Goal: Information Seeking & Learning: Learn about a topic

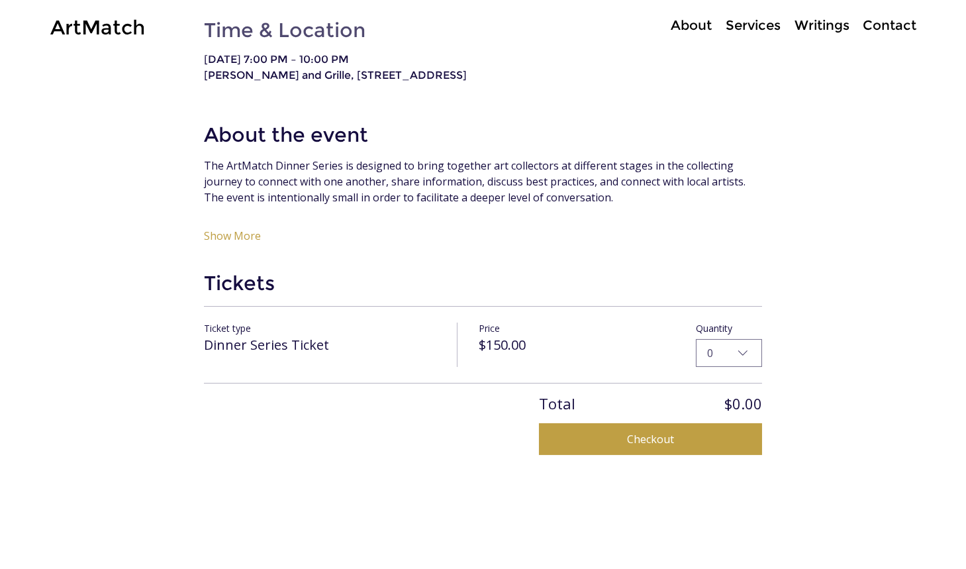
scroll to position [694, 0]
click at [234, 242] on button "Show More" at bounding box center [232, 235] width 57 height 13
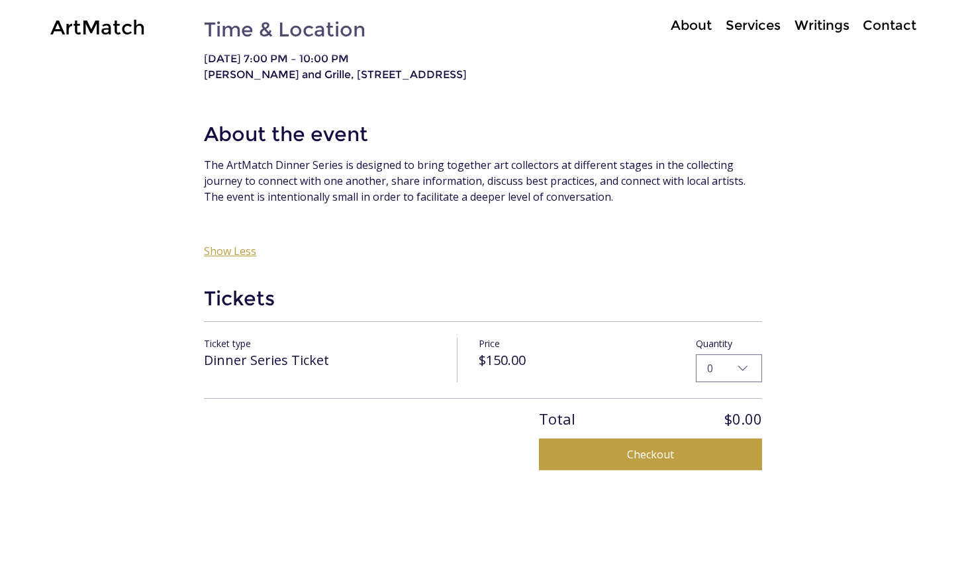
click at [229, 258] on button "Show Less" at bounding box center [230, 250] width 52 height 13
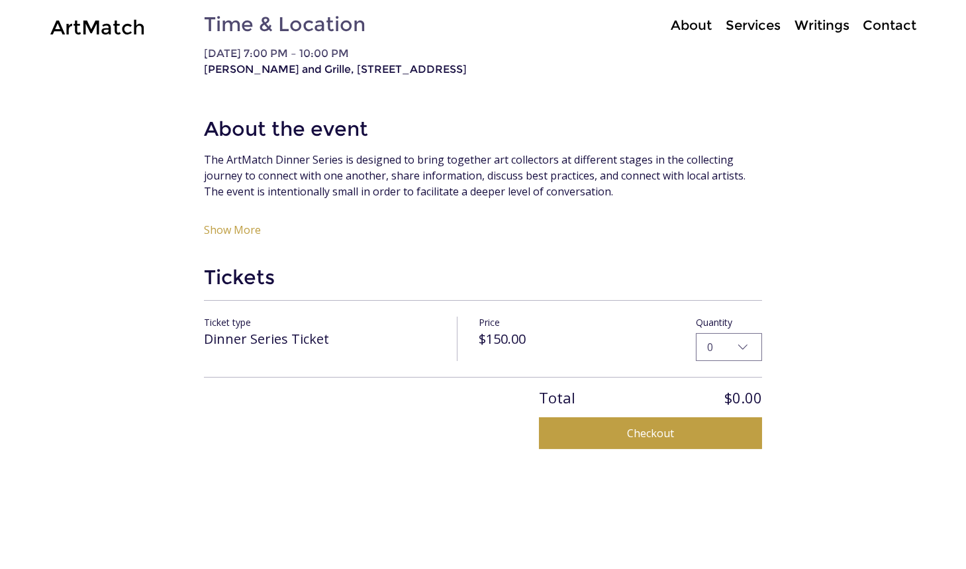
scroll to position [686, 0]
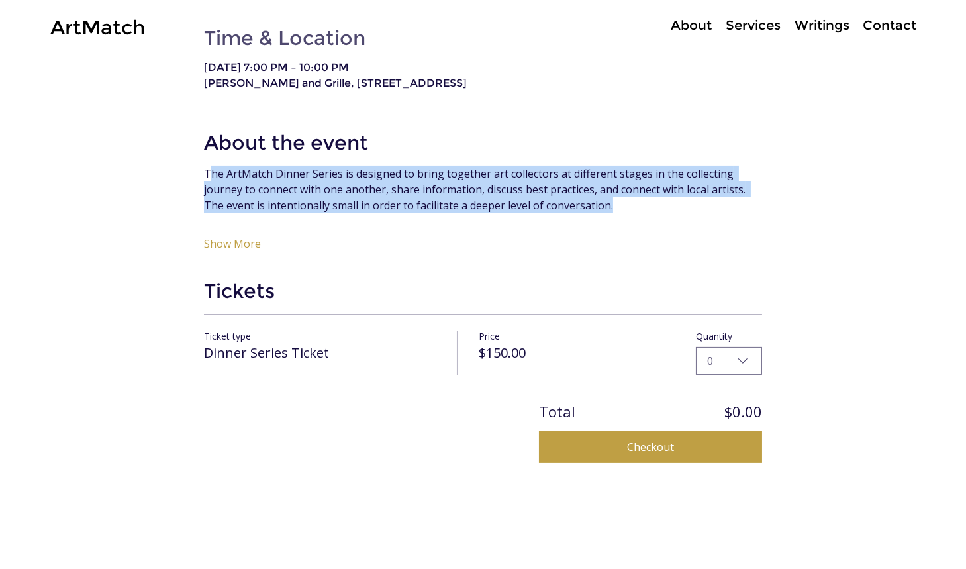
drag, startPoint x: 621, startPoint y: 223, endPoint x: 210, endPoint y: 193, distance: 412.4
click at [210, 193] on span "The ArtMatch Dinner Series is designed to bring together art collectors at diff…" at bounding box center [483, 190] width 558 height 48
copy span "The ArtMatch Dinner Series is designed to bring together art collectors at diff…"
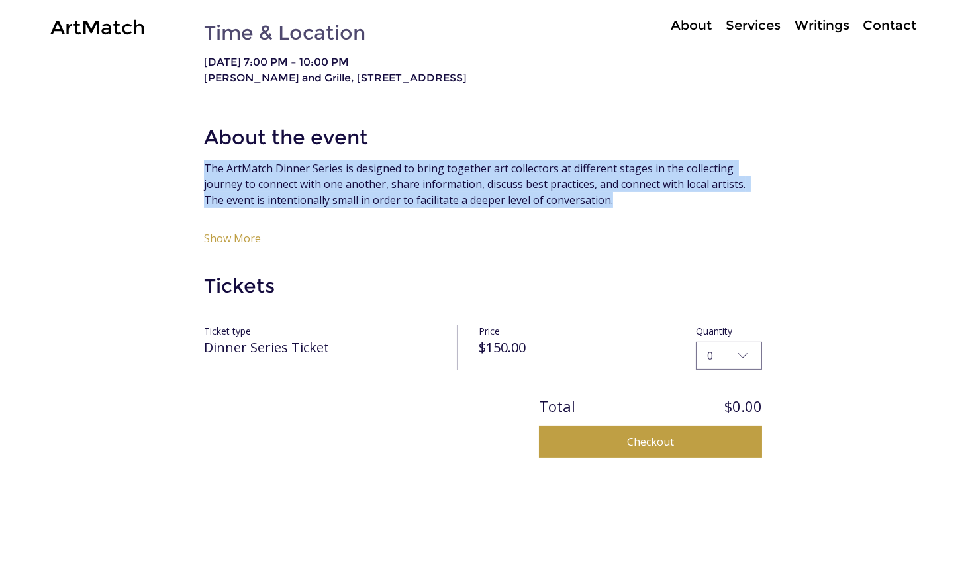
scroll to position [692, 0]
click at [637, 207] on span "The ArtMatch Dinner Series is designed to bring together art collectors at diff…" at bounding box center [483, 184] width 558 height 48
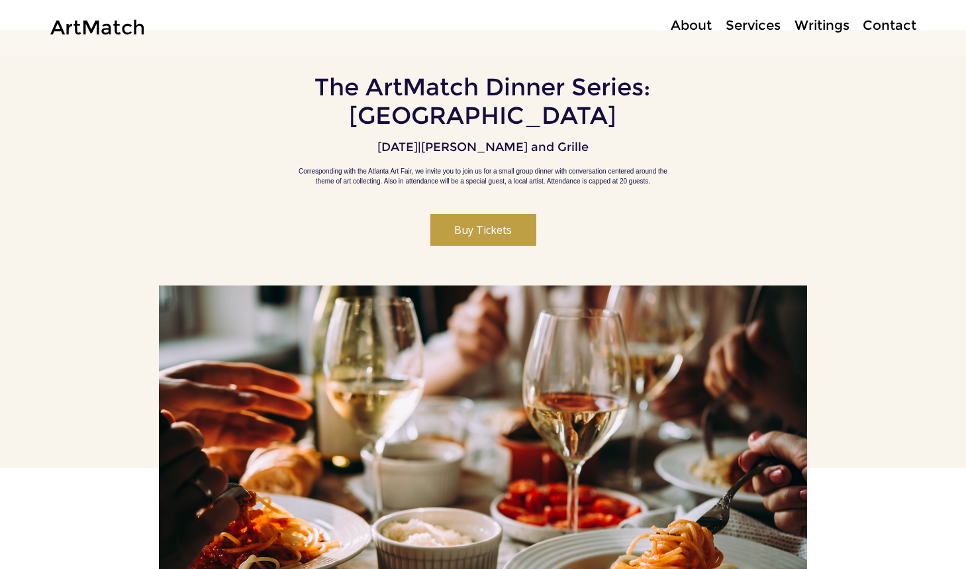
scroll to position [0, 0]
